Goal: Transaction & Acquisition: Book appointment/travel/reservation

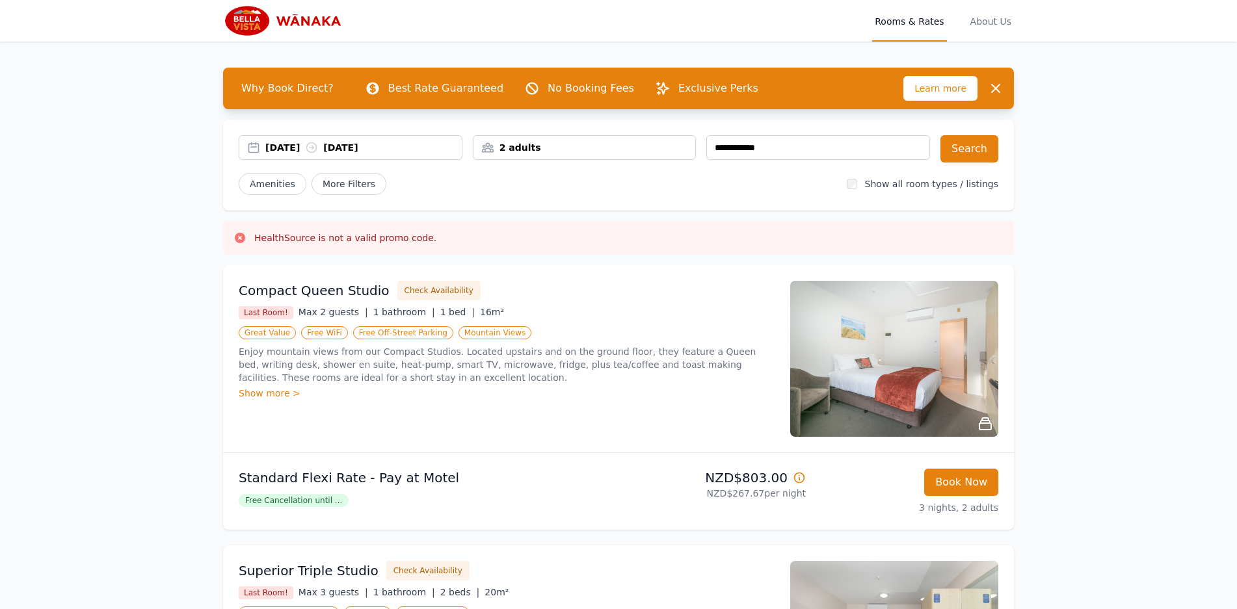
click at [563, 146] on div "2 adults" at bounding box center [584, 147] width 222 height 13
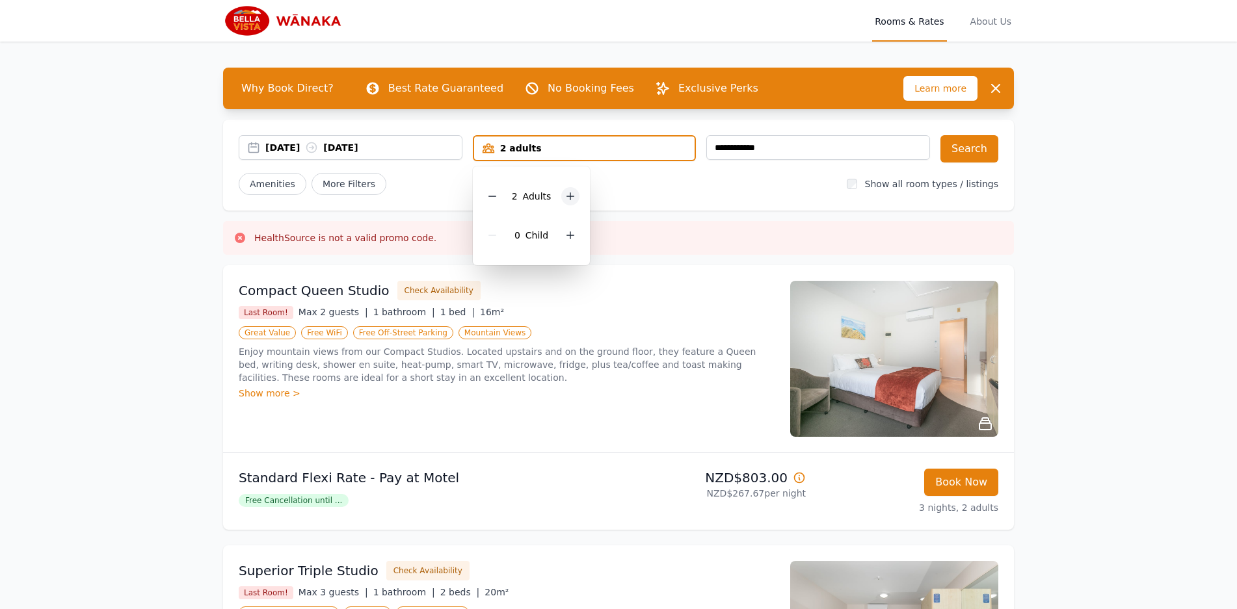
click at [575, 194] on div at bounding box center [570, 196] width 18 height 18
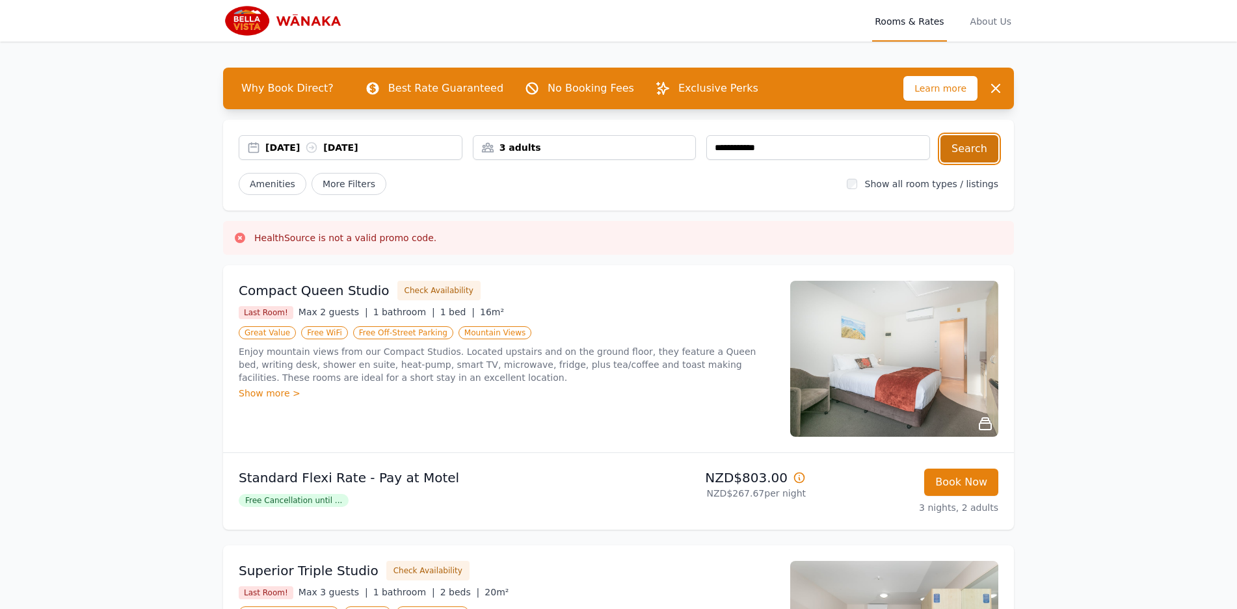
click at [968, 144] on button "Search" at bounding box center [969, 148] width 58 height 27
